Goal: Task Accomplishment & Management: Complete application form

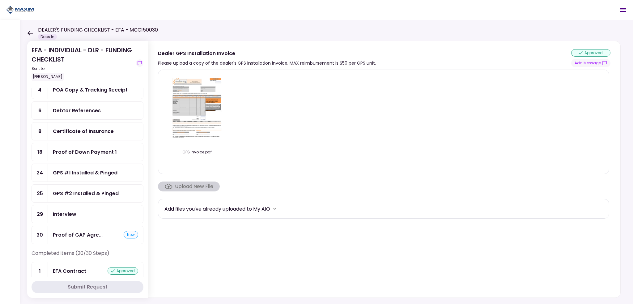
scroll to position [62, 0]
click at [61, 174] on div "GPS #1 Installed & Pinged" at bounding box center [95, 172] width 95 height 18
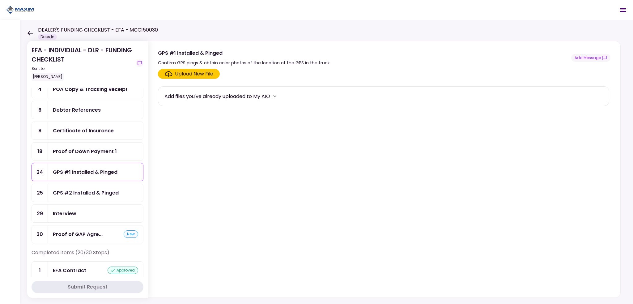
click at [186, 75] on div "Upload New File" at bounding box center [194, 73] width 38 height 7
click at [0, 0] on input "Upload New File" at bounding box center [0, 0] width 0 height 0
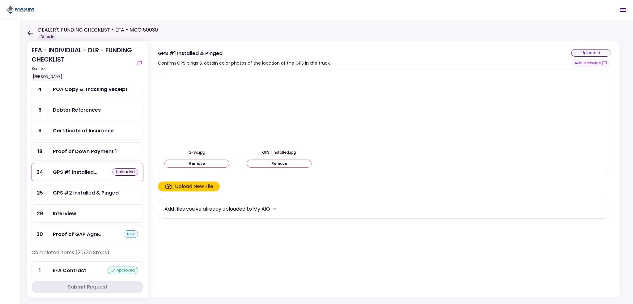
click at [88, 184] on ul "2 Voided Check 3 POA - Original POA (not CA... 4 POA Copy & Tracking Receipt 6 …" at bounding box center [88, 141] width 112 height 205
click at [93, 189] on div "GPS #2 Installed & Pinged" at bounding box center [86, 193] width 66 height 8
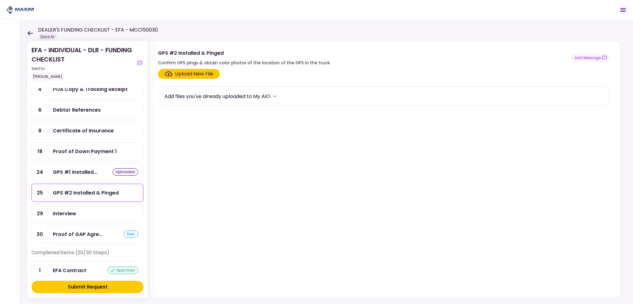
click at [172, 75] on div "Upload New File" at bounding box center [189, 73] width 49 height 7
click at [0, 0] on input "Upload New File" at bounding box center [0, 0] width 0 height 0
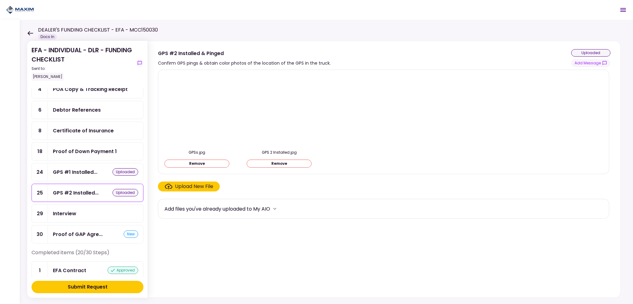
click at [86, 288] on div "Submit Request" at bounding box center [88, 286] width 40 height 7
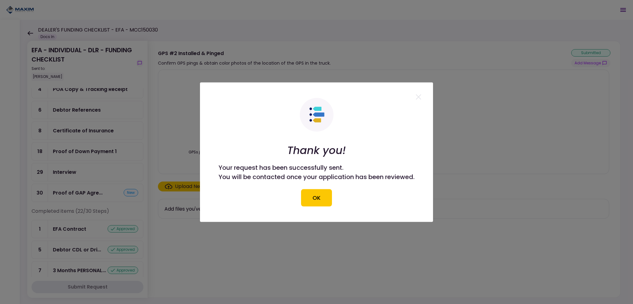
drag, startPoint x: 312, startPoint y: 201, endPoint x: 316, endPoint y: 242, distance: 41.0
click at [312, 201] on button "OK" at bounding box center [316, 197] width 31 height 17
